Goal: Complete application form

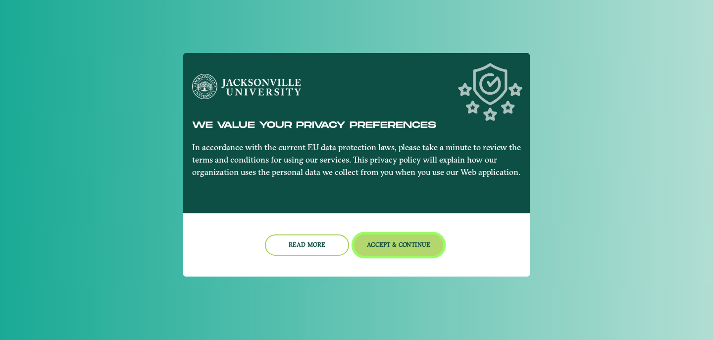
click at [372, 240] on button "Accept & Continue" at bounding box center [399, 244] width 90 height 21
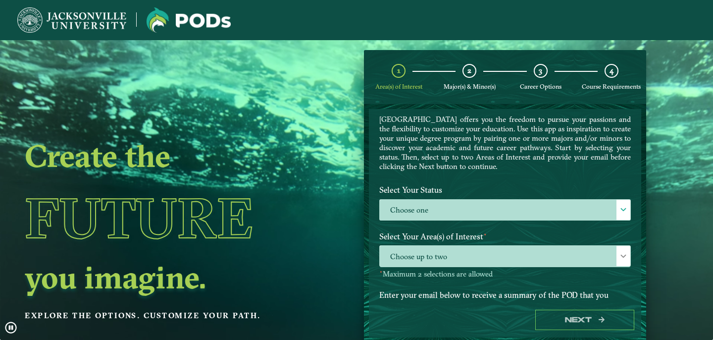
scroll to position [30, 0]
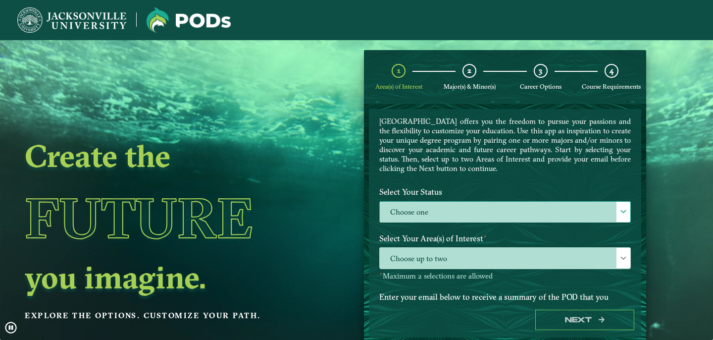
click at [494, 207] on label "Choose one" at bounding box center [505, 212] width 251 height 21
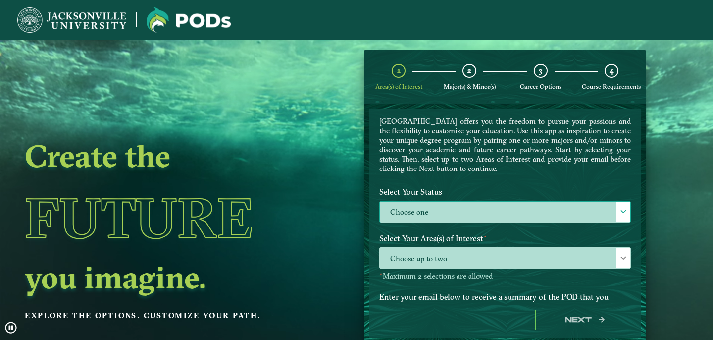
scroll to position [5, 41]
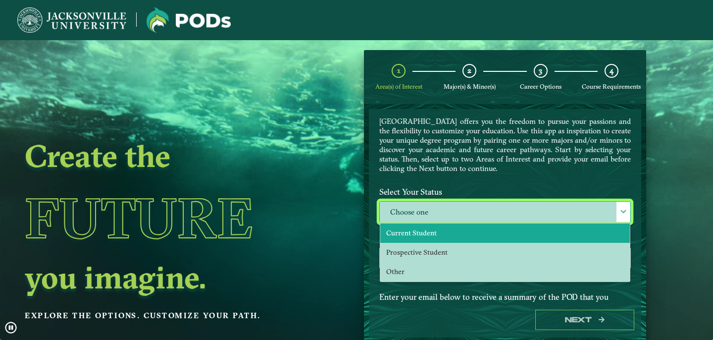
click at [443, 232] on li "Current Student" at bounding box center [505, 232] width 250 height 19
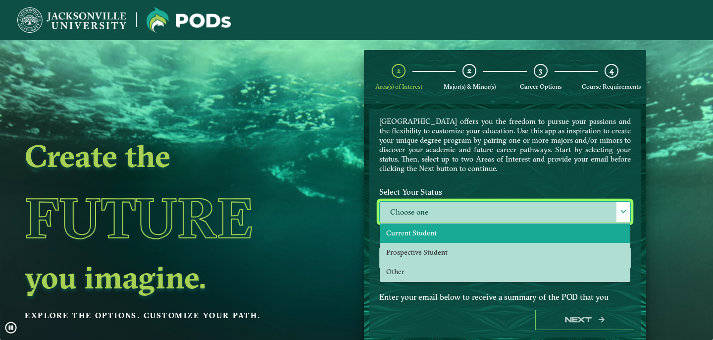
select select "[object Object]"
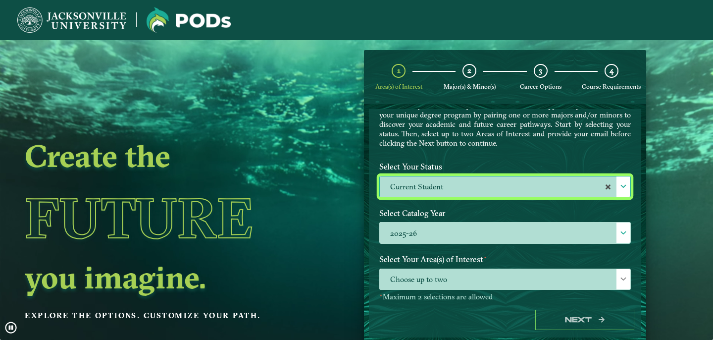
scroll to position [61, 0]
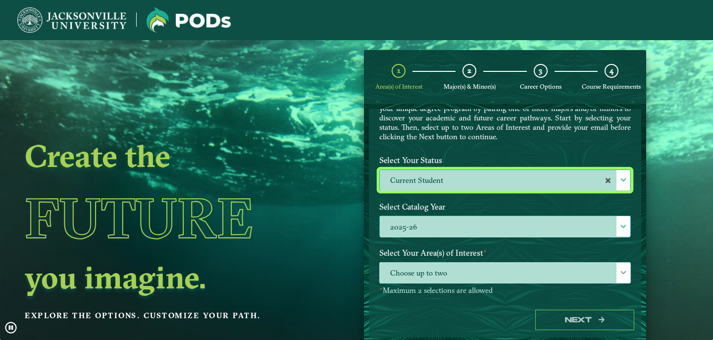
click at [462, 219] on label "2025-26" at bounding box center [505, 226] width 251 height 21
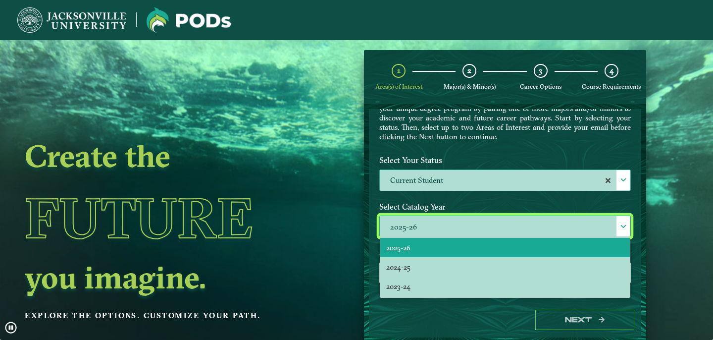
scroll to position [5, 41]
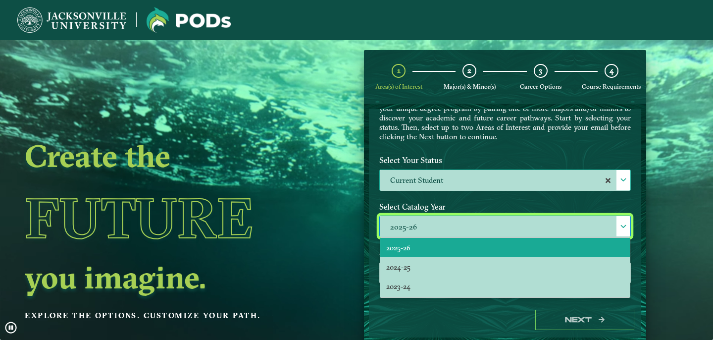
click at [460, 202] on label "Select Catalog Year" at bounding box center [505, 207] width 266 height 18
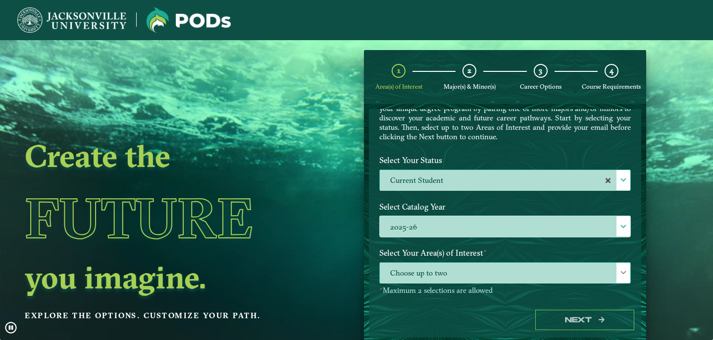
click at [455, 272] on span "Choose up to two" at bounding box center [505, 272] width 251 height 21
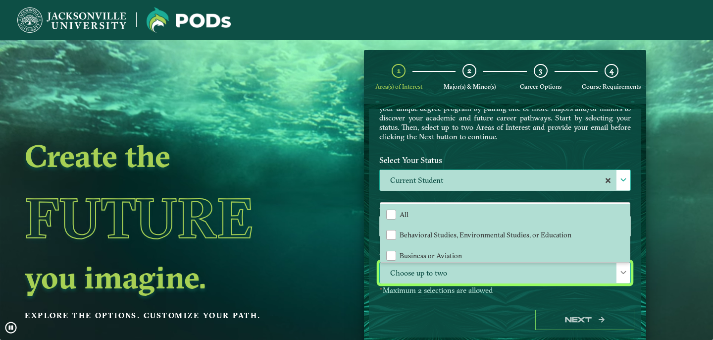
click at [462, 274] on span "Choose up to two" at bounding box center [505, 272] width 251 height 21
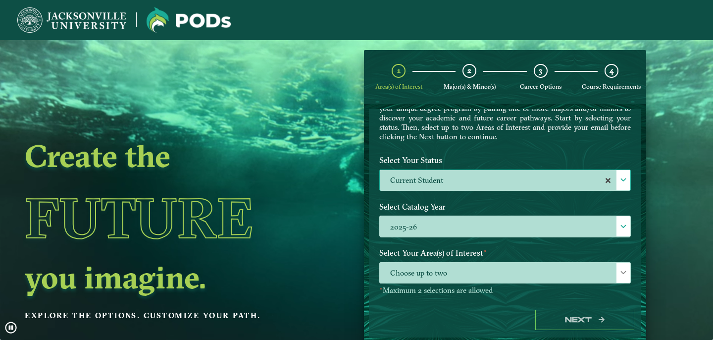
scroll to position [122, 0]
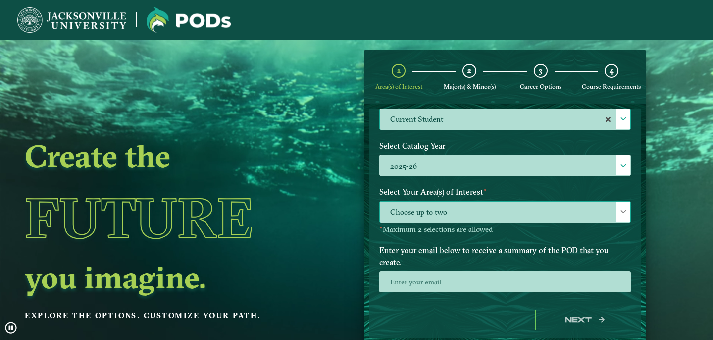
click at [472, 214] on span "Choose up to two" at bounding box center [505, 212] width 251 height 21
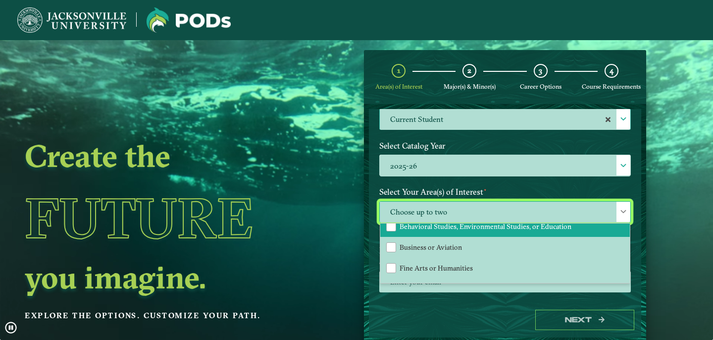
scroll to position [44, 0]
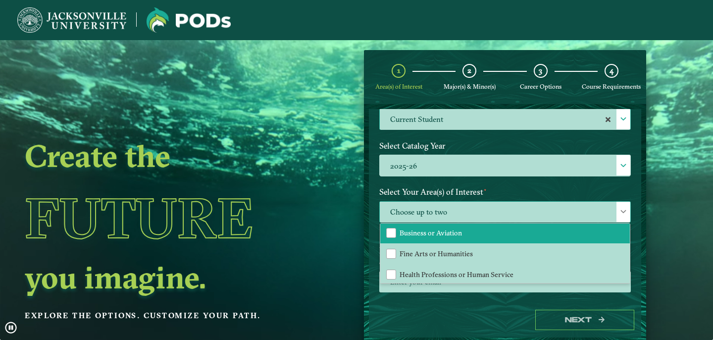
click at [458, 234] on span "Business or Aviation" at bounding box center [431, 232] width 62 height 9
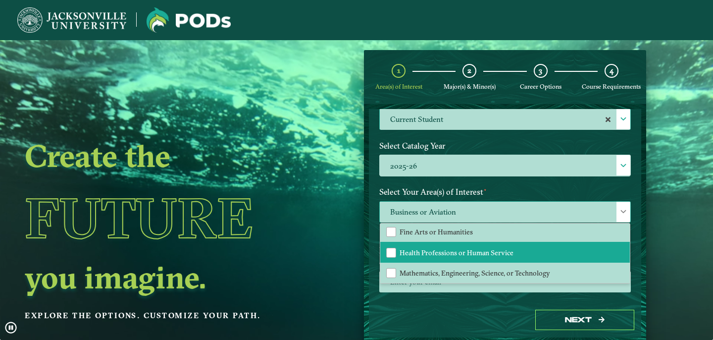
scroll to position [40, 0]
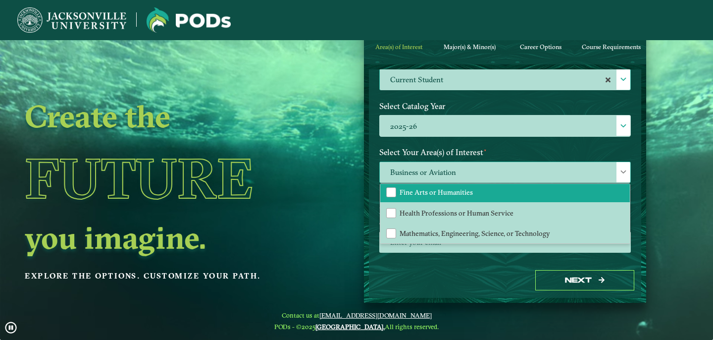
click at [503, 194] on li "Fine Arts or Humanities" at bounding box center [505, 192] width 250 height 21
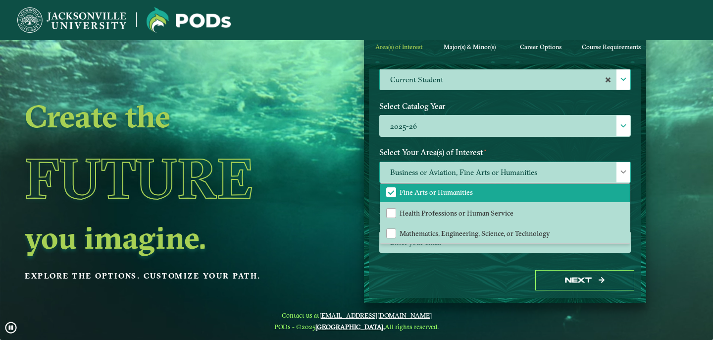
click at [620, 172] on span at bounding box center [623, 171] width 7 height 7
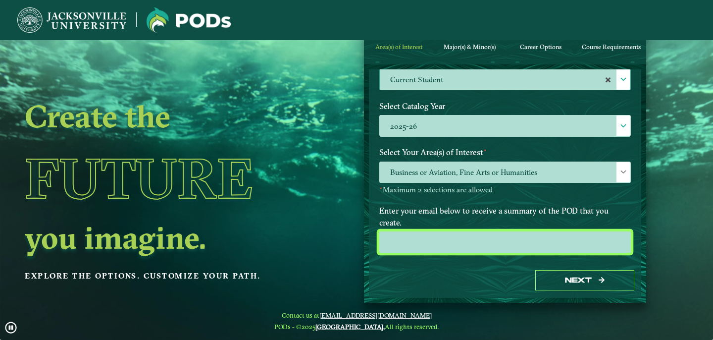
click at [482, 231] on input "email" at bounding box center [505, 241] width 252 height 21
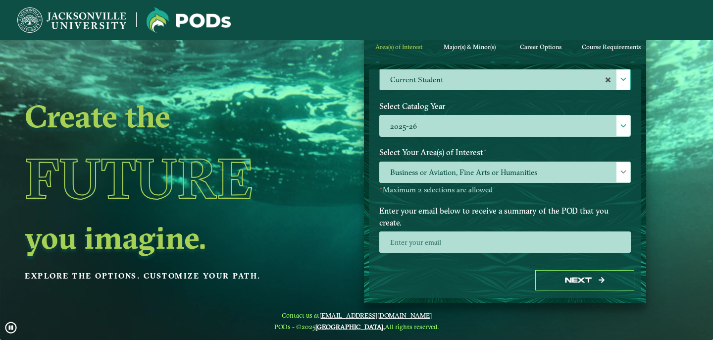
click at [492, 206] on label "Enter your email below to receive a summary of the POD that you create." at bounding box center [505, 217] width 266 height 30
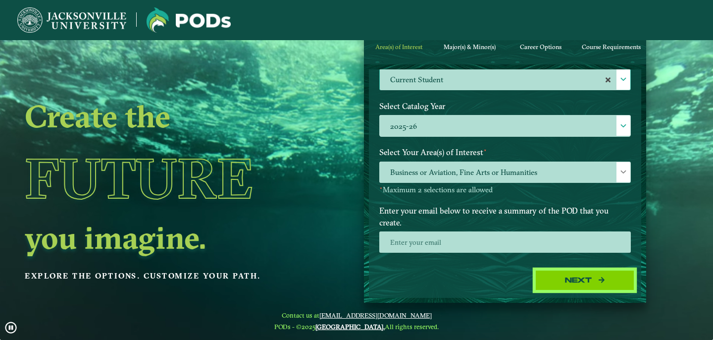
click at [540, 278] on button "Next" at bounding box center [584, 280] width 99 height 20
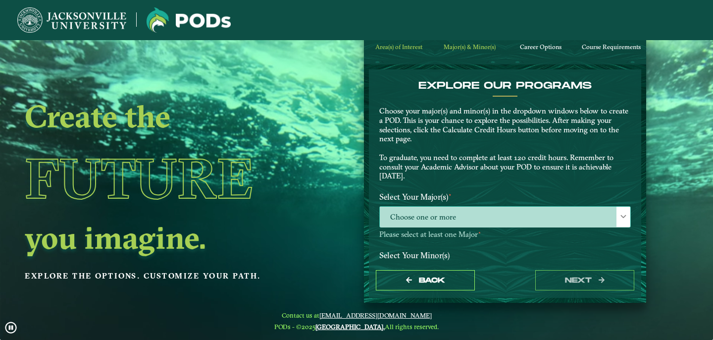
click at [472, 223] on span "Choose one or more" at bounding box center [505, 216] width 251 height 21
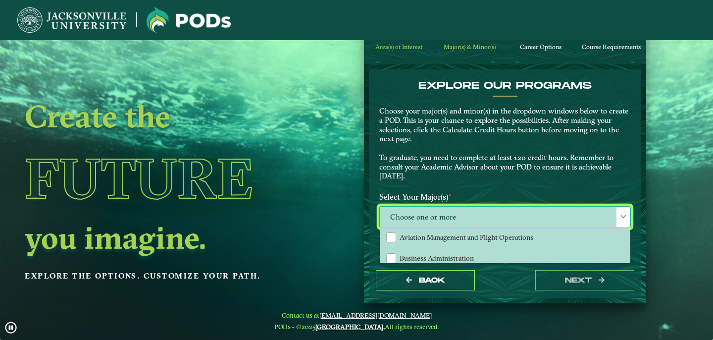
scroll to position [129, 0]
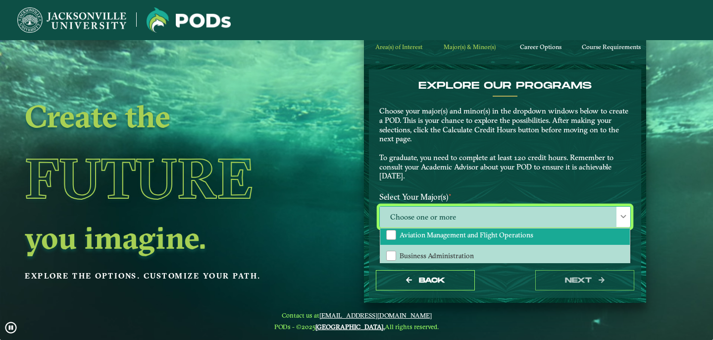
click at [457, 235] on span "Aviation Management and Flight Operations" at bounding box center [467, 234] width 134 height 9
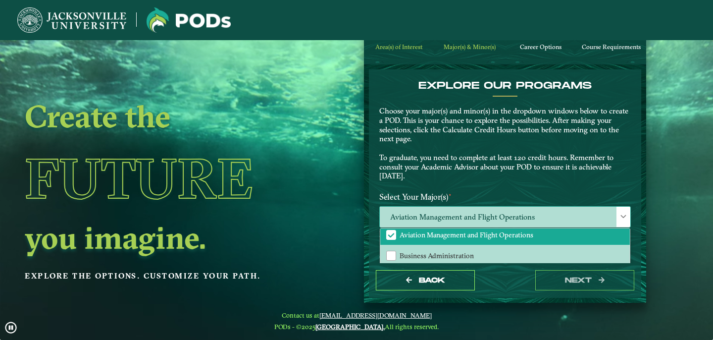
click at [620, 214] on span at bounding box center [623, 216] width 7 height 7
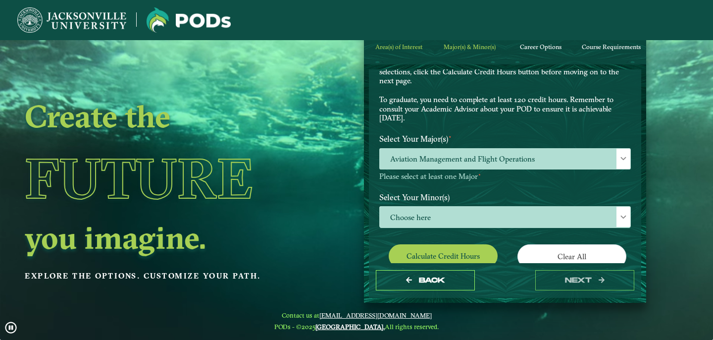
scroll to position [60, 0]
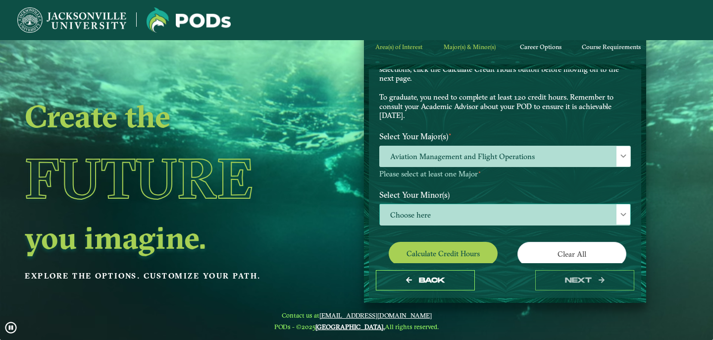
click at [505, 213] on span "Choose here" at bounding box center [505, 214] width 251 height 21
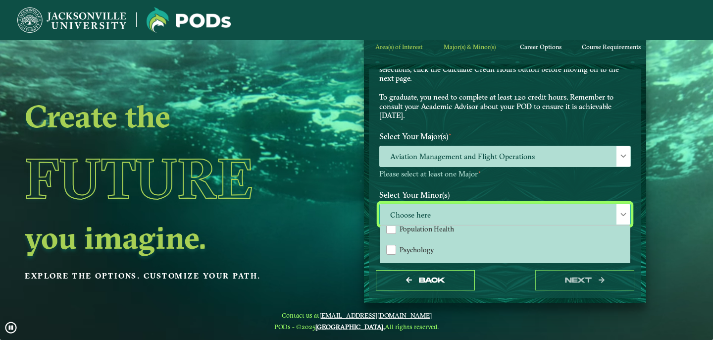
scroll to position [869, 0]
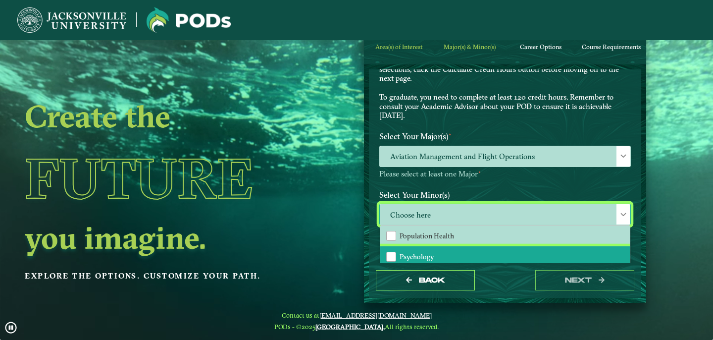
click at [458, 246] on li "Psychology" at bounding box center [505, 256] width 250 height 21
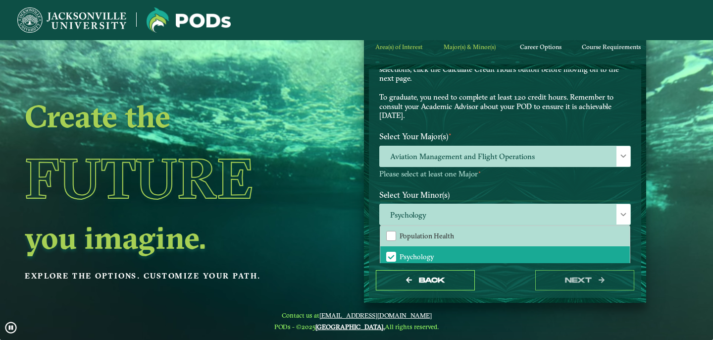
click at [541, 179] on div "Select Your Major(s) ⋆ Aviation Management and Flight Operations Please select …" at bounding box center [505, 156] width 266 height 58
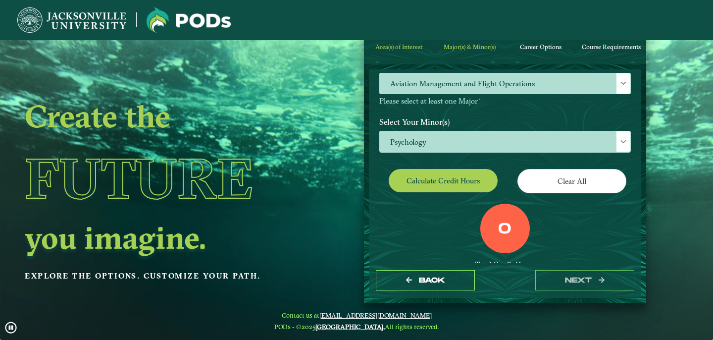
scroll to position [167, 0]
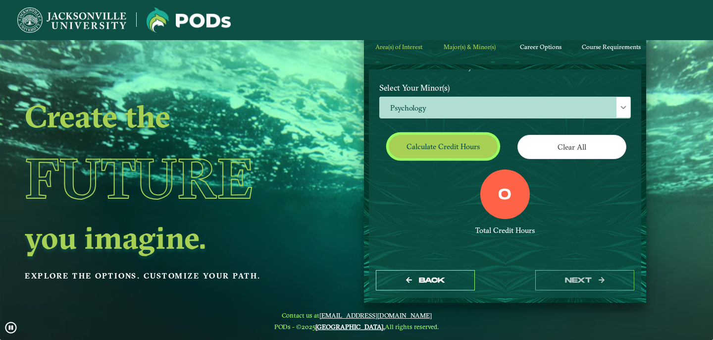
click at [478, 156] on button "Calculate credit hours" at bounding box center [443, 146] width 109 height 23
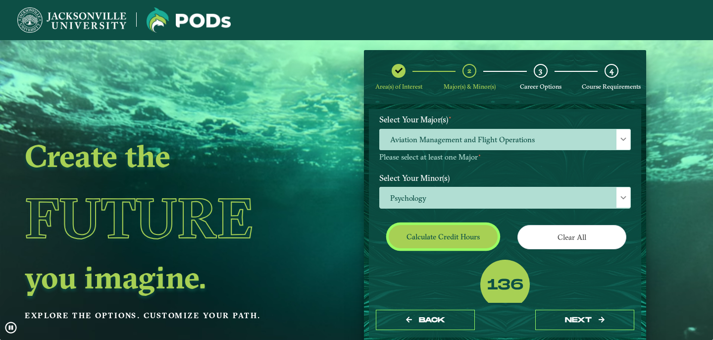
scroll to position [121, 0]
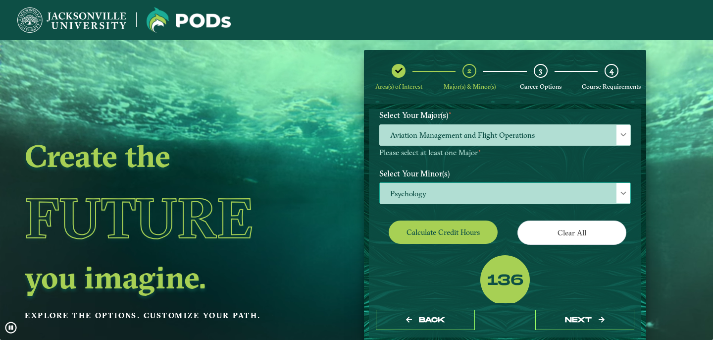
click at [540, 194] on span "Psychology" at bounding box center [505, 193] width 251 height 21
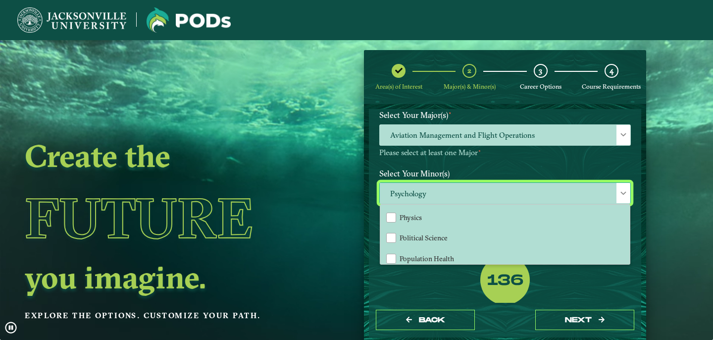
scroll to position [822, 0]
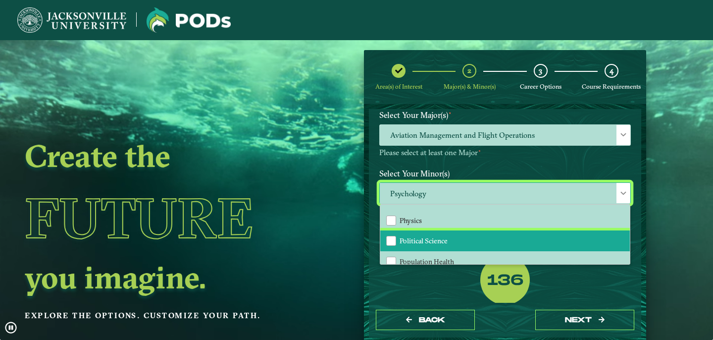
click at [460, 230] on li "Political Science" at bounding box center [505, 240] width 250 height 21
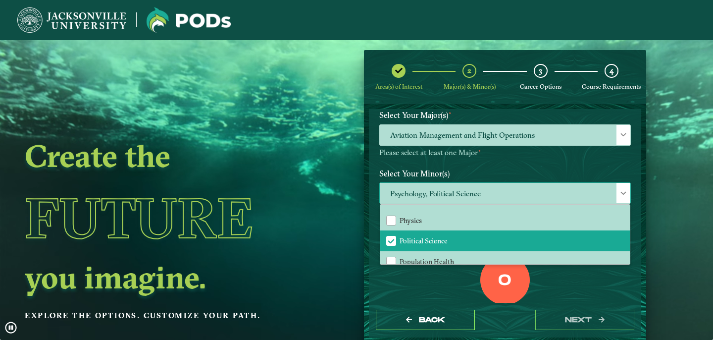
click at [616, 182] on div "Psychology, Political Science Accounting Animation Applied Economics Applied Ma…" at bounding box center [505, 192] width 252 height 21
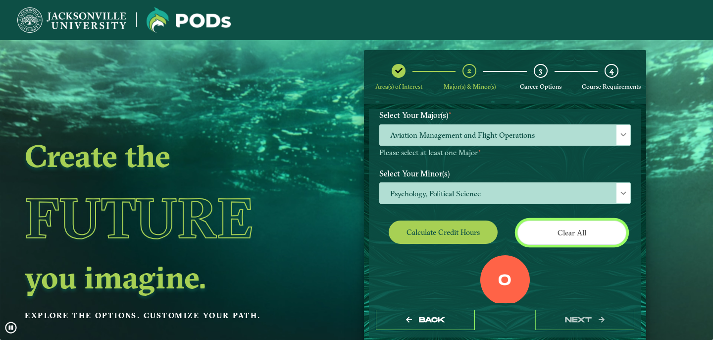
click at [549, 231] on button "Clear All" at bounding box center [571, 232] width 109 height 24
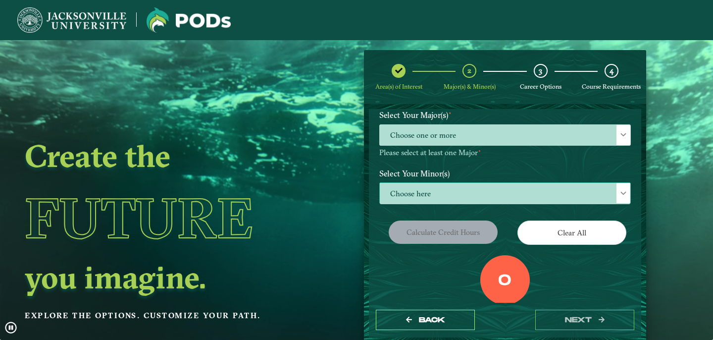
click at [539, 199] on span "Choose here" at bounding box center [505, 193] width 251 height 21
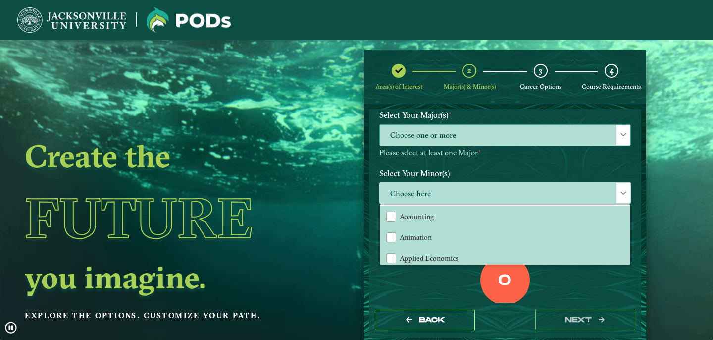
click at [483, 140] on span "Choose one or more" at bounding box center [505, 135] width 251 height 21
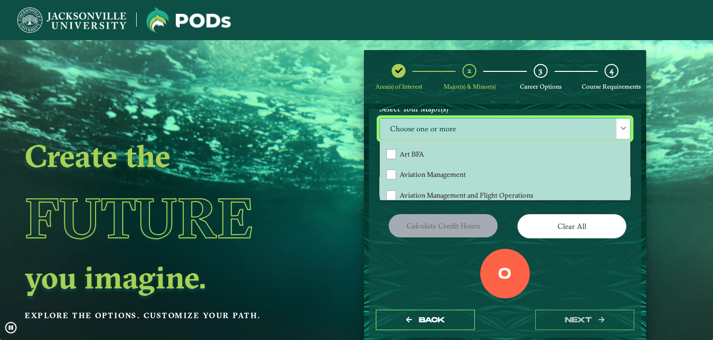
scroll to position [100, 0]
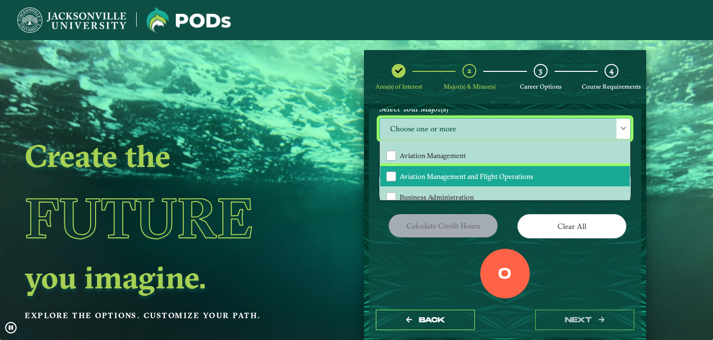
click at [456, 167] on li "Aviation Management and Flight Operations" at bounding box center [505, 176] width 250 height 21
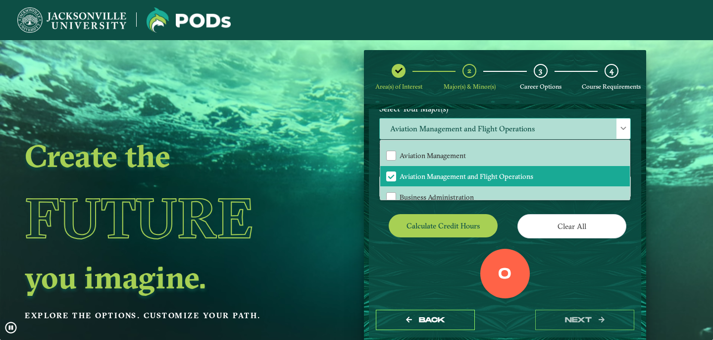
click at [624, 126] on div at bounding box center [623, 128] width 14 height 20
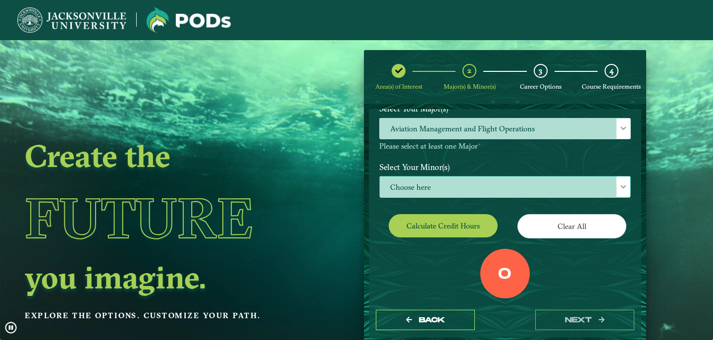
click at [478, 177] on span "Choose here" at bounding box center [505, 186] width 251 height 21
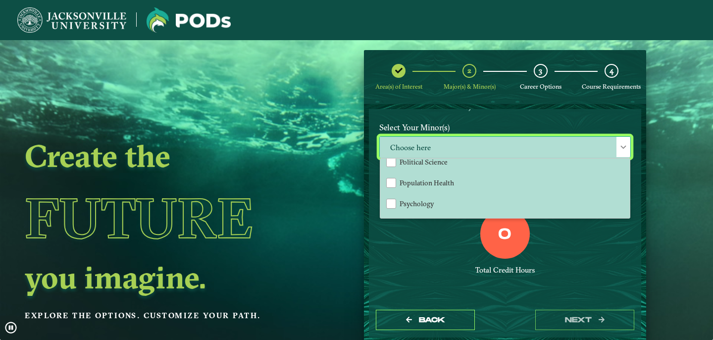
scroll to position [848, 0]
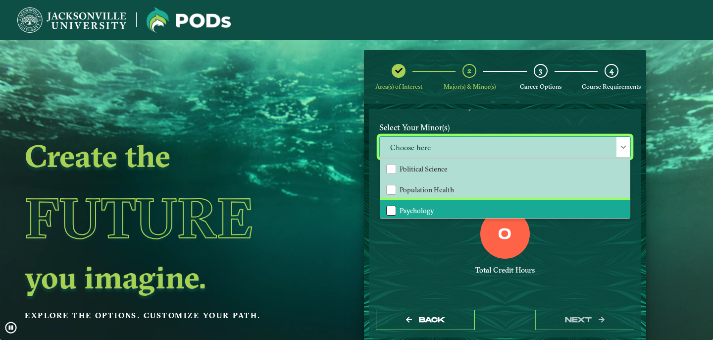
click at [391, 205] on div "Psychology" at bounding box center [391, 210] width 10 height 10
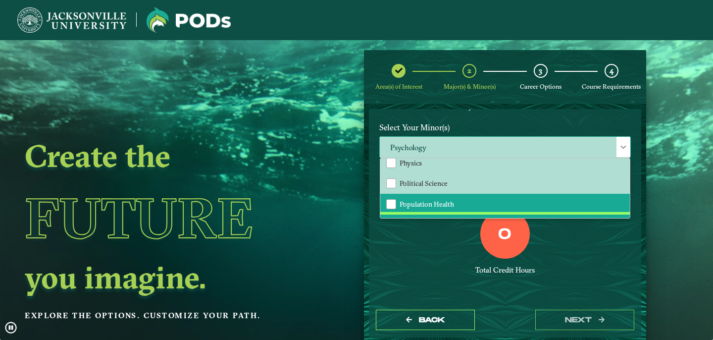
scroll to position [829, 0]
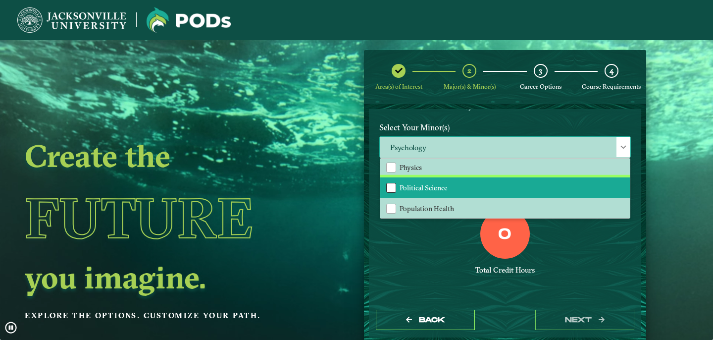
click at [389, 183] on div "Political Science" at bounding box center [391, 188] width 10 height 10
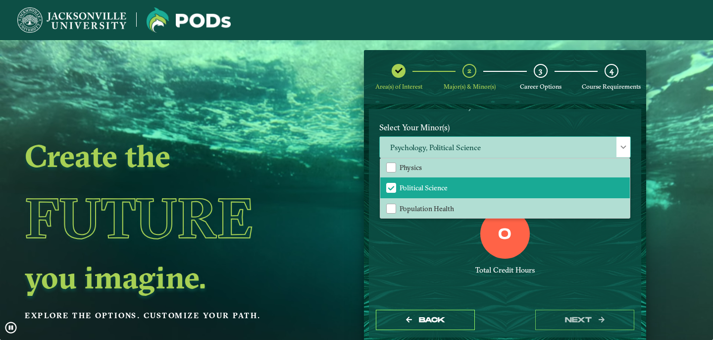
click at [617, 143] on div at bounding box center [623, 147] width 14 height 20
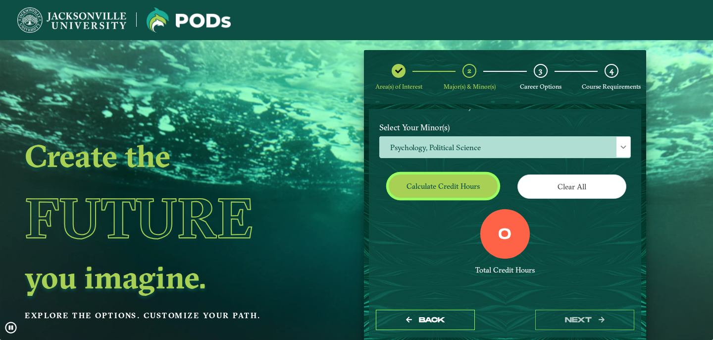
click at [464, 191] on button "Calculate credit hours" at bounding box center [443, 185] width 109 height 23
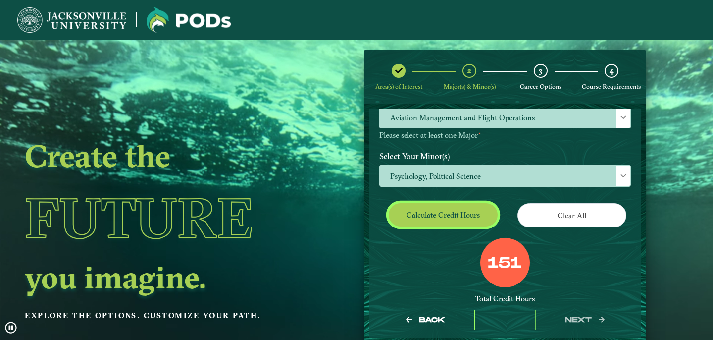
scroll to position [193, 0]
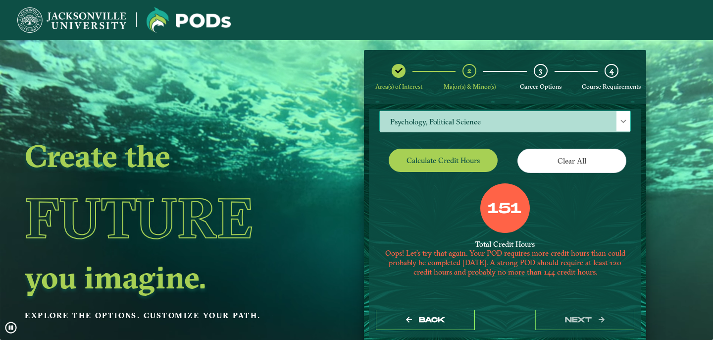
click at [620, 126] on div at bounding box center [623, 121] width 14 height 20
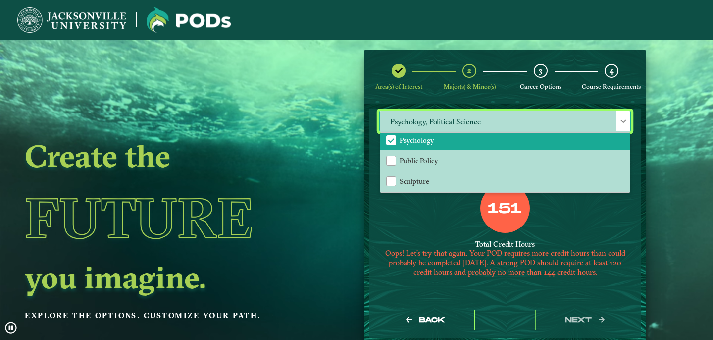
scroll to position [887, 0]
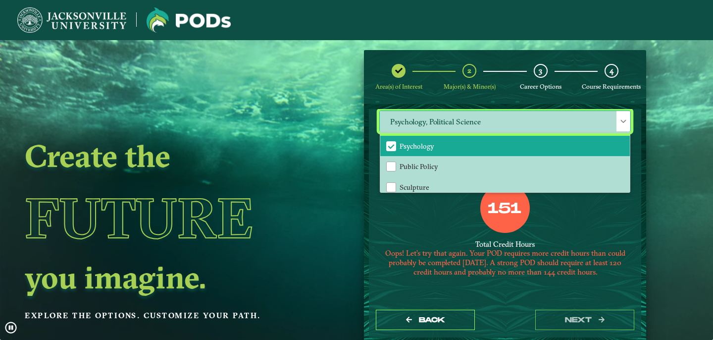
click at [388, 142] on span "Psychology" at bounding box center [391, 146] width 9 height 9
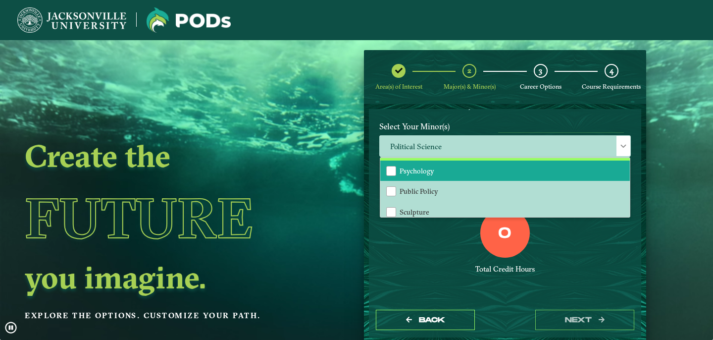
scroll to position [891, 0]
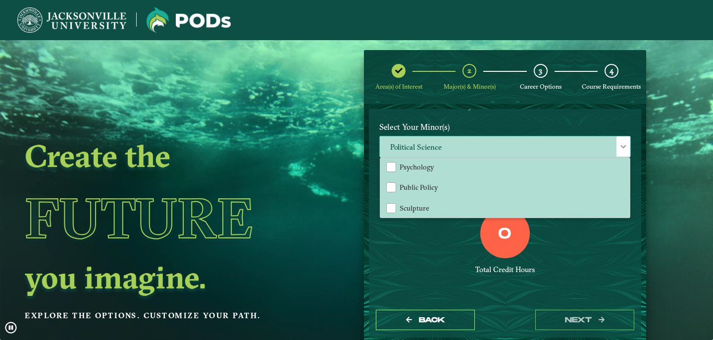
click at [619, 141] on div at bounding box center [623, 146] width 14 height 20
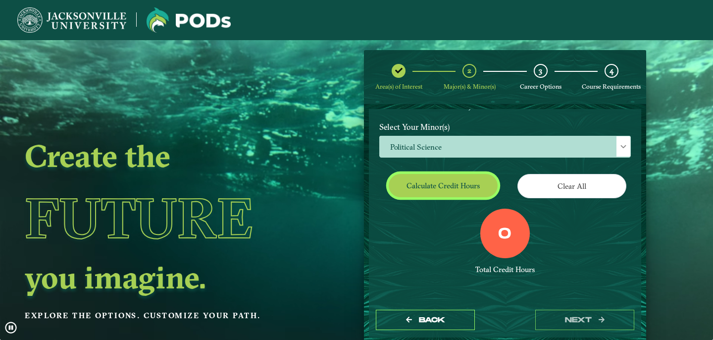
click at [475, 186] on button "Calculate credit hours" at bounding box center [443, 185] width 109 height 23
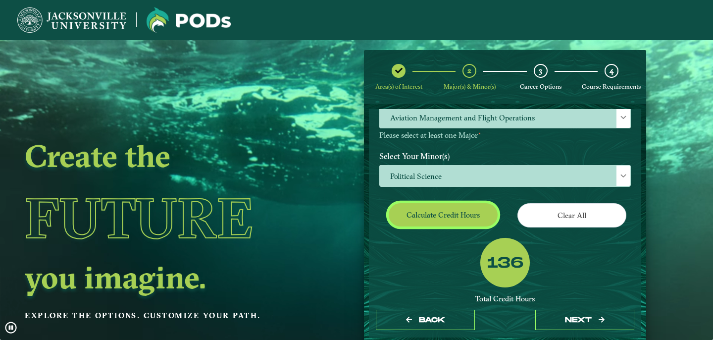
scroll to position [203, 0]
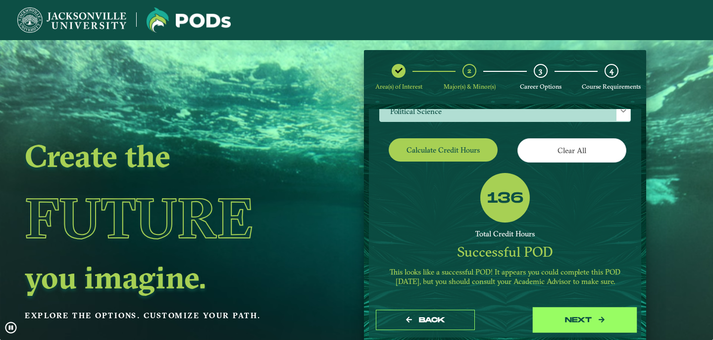
click at [565, 315] on button "next" at bounding box center [584, 319] width 99 height 20
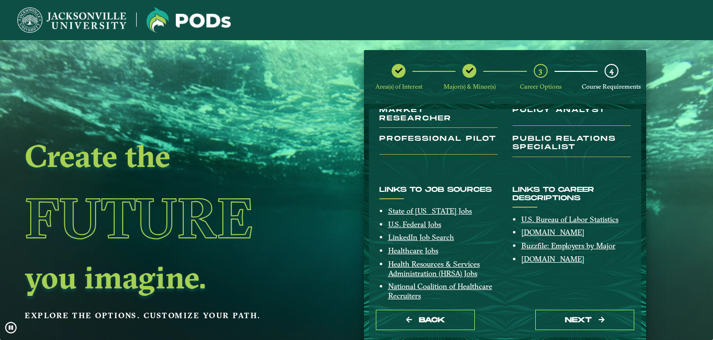
scroll to position [155, 0]
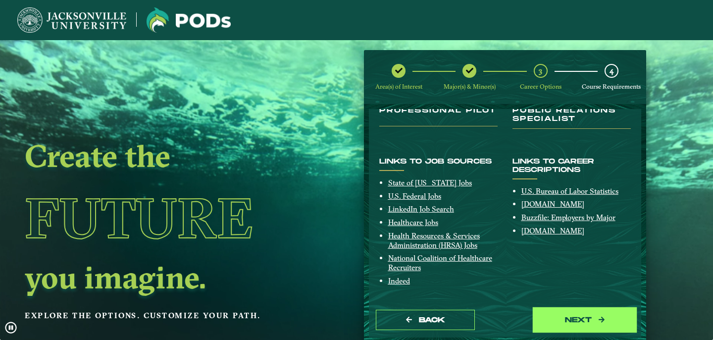
click at [570, 326] on button "next" at bounding box center [584, 319] width 99 height 20
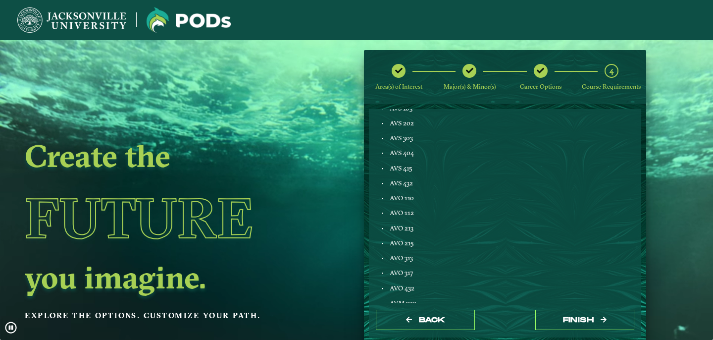
scroll to position [0, 0]
